Goal: Transaction & Acquisition: Purchase product/service

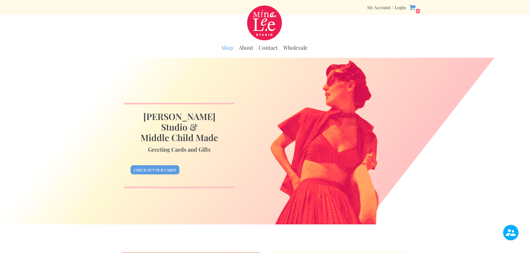
click at [229, 48] on link "Shop" at bounding box center [228, 47] width 12 height 7
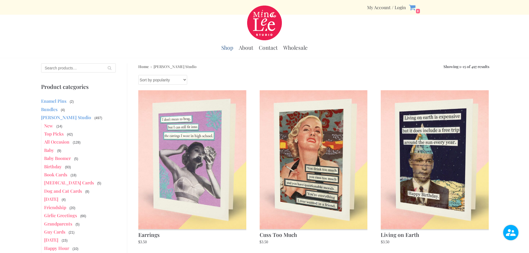
click at [77, 68] on input "Search for:" at bounding box center [78, 67] width 75 height 9
type input "j"
type input "holiday"
click at [103, 63] on button "Search" at bounding box center [109, 67] width 13 height 9
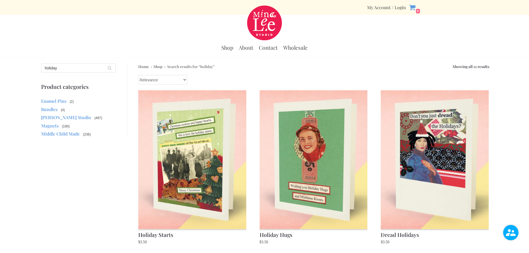
click at [155, 68] on link "Shop" at bounding box center [158, 66] width 9 height 5
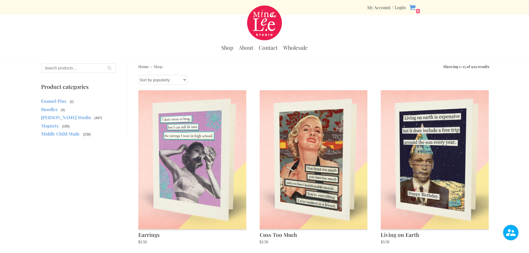
click at [185, 80] on select "Sort by popularity Sort by average rating Sort by latest Sort by price: low to …" at bounding box center [162, 80] width 49 height 10
click at [69, 119] on link "[PERSON_NAME] Studio" at bounding box center [66, 118] width 50 height 6
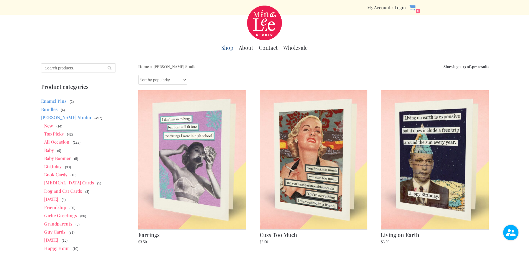
scroll to position [139, 0]
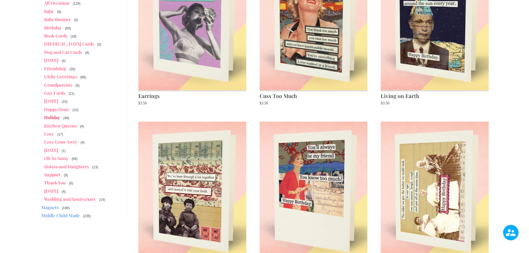
click at [55, 118] on link "Holiday" at bounding box center [52, 118] width 16 height 6
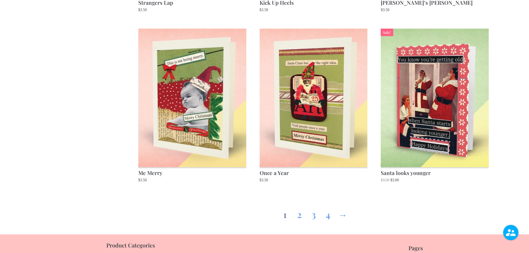
scroll to position [750, 0]
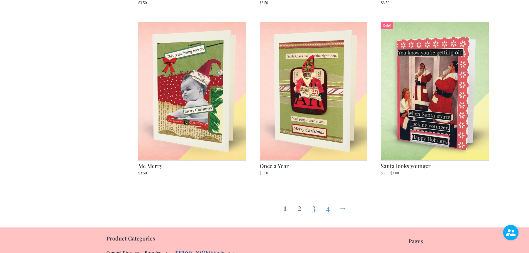
click at [299, 210] on link "2" at bounding box center [299, 206] width 9 height 20
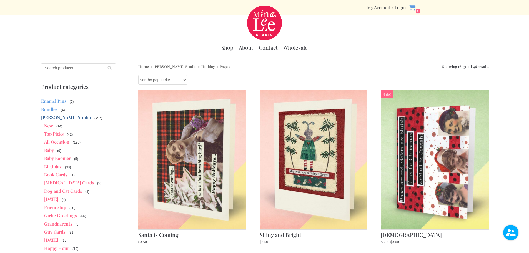
click at [148, 38] on div at bounding box center [264, 23] width 521 height 35
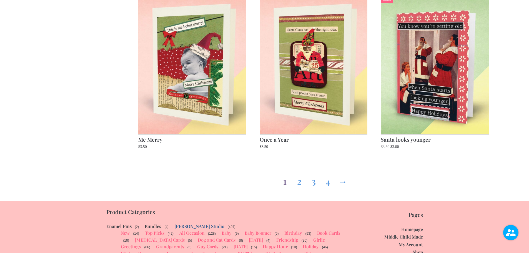
scroll to position [851, 0]
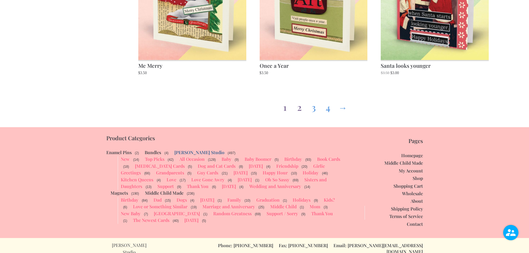
click at [301, 109] on link "2" at bounding box center [299, 106] width 9 height 20
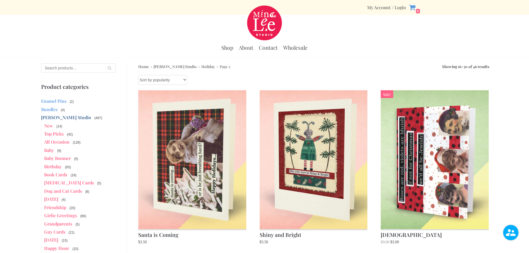
click at [121, 36] on div at bounding box center [264, 23] width 521 height 35
click at [178, 32] on div at bounding box center [264, 23] width 521 height 35
click at [180, 32] on div at bounding box center [264, 23] width 521 height 35
